Goal: Task Accomplishment & Management: Complete application form

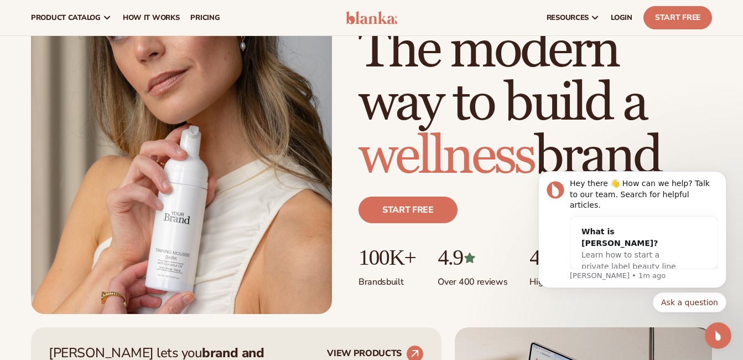
scroll to position [120, 0]
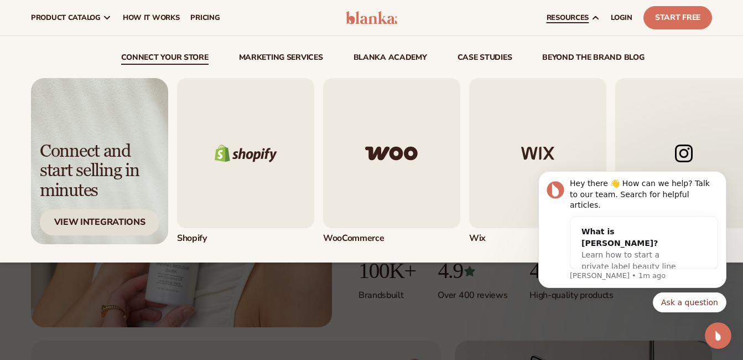
click at [120, 225] on div "View Integrations" at bounding box center [100, 222] width 120 height 26
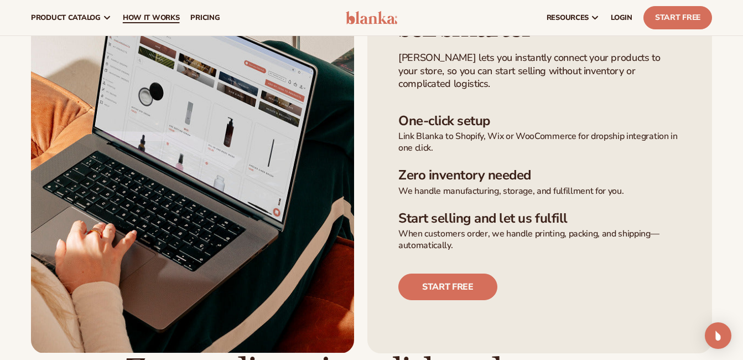
scroll to position [163, 0]
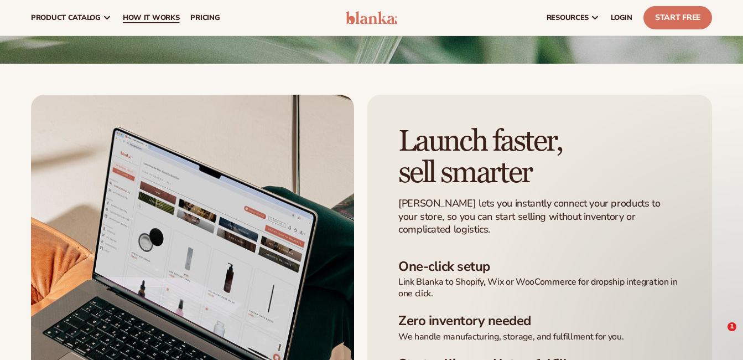
click at [164, 14] on span "How It Works" at bounding box center [151, 17] width 57 height 9
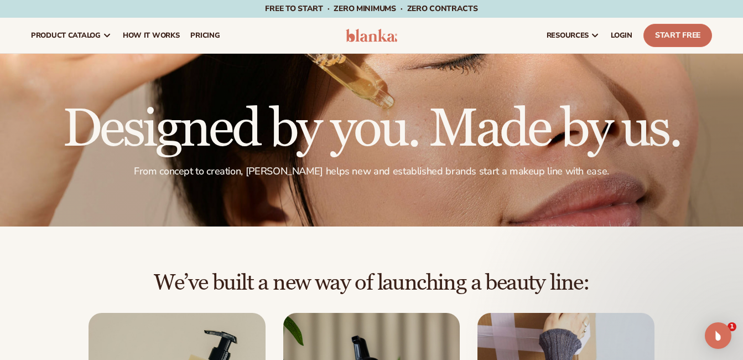
click at [697, 35] on link "Start Free" at bounding box center [678, 35] width 69 height 23
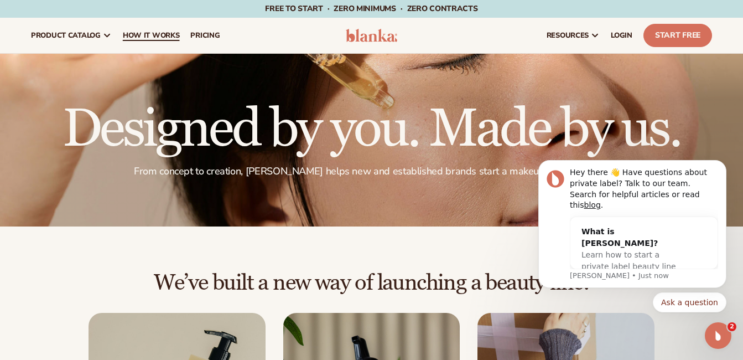
click at [152, 33] on span "How It Works" at bounding box center [151, 35] width 57 height 9
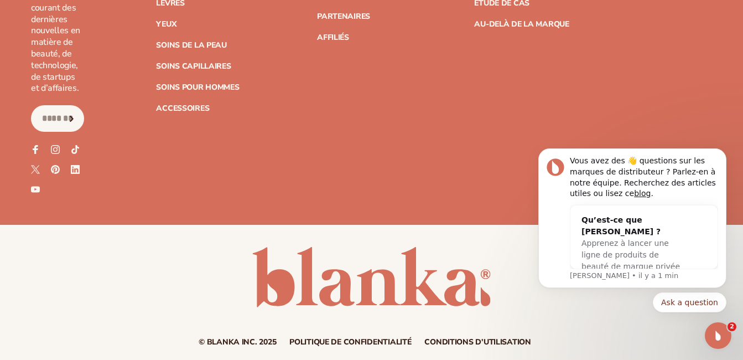
scroll to position [2799, 0]
